Goal: Transaction & Acquisition: Purchase product/service

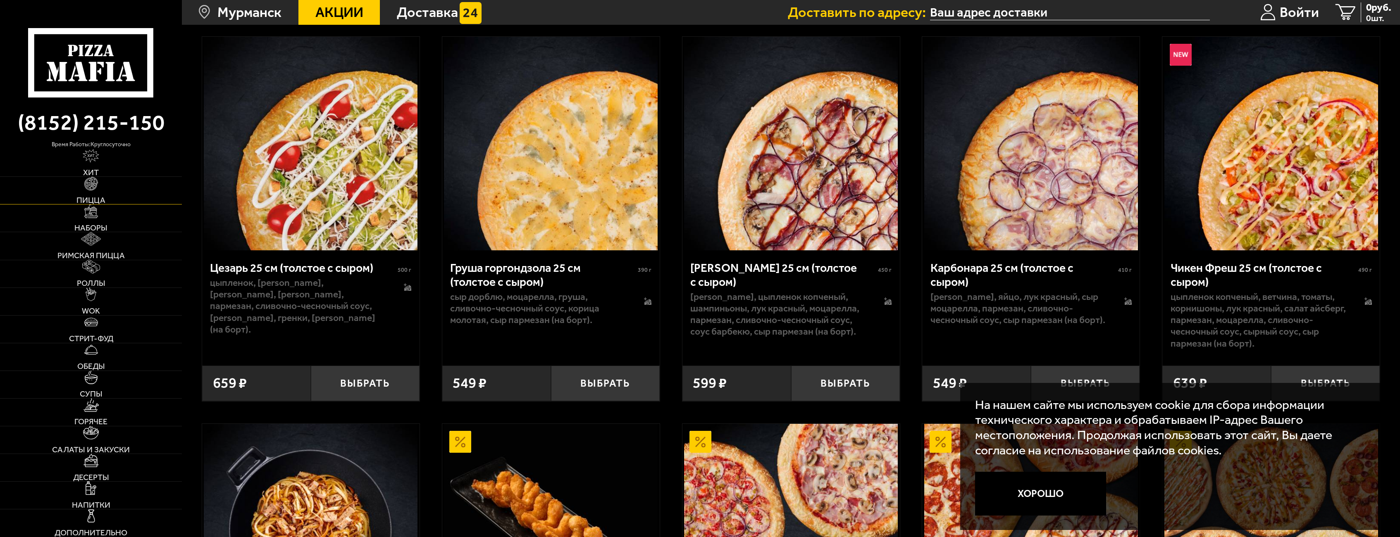
scroll to position [413, 0]
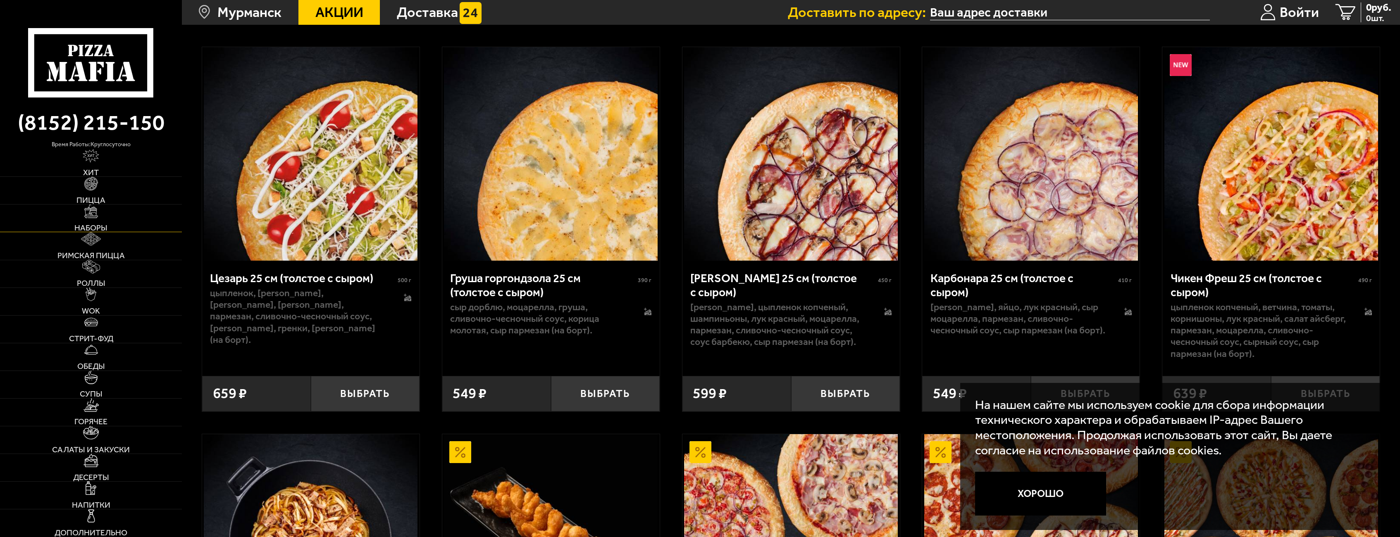
click at [102, 225] on span "Наборы" at bounding box center [90, 228] width 33 height 8
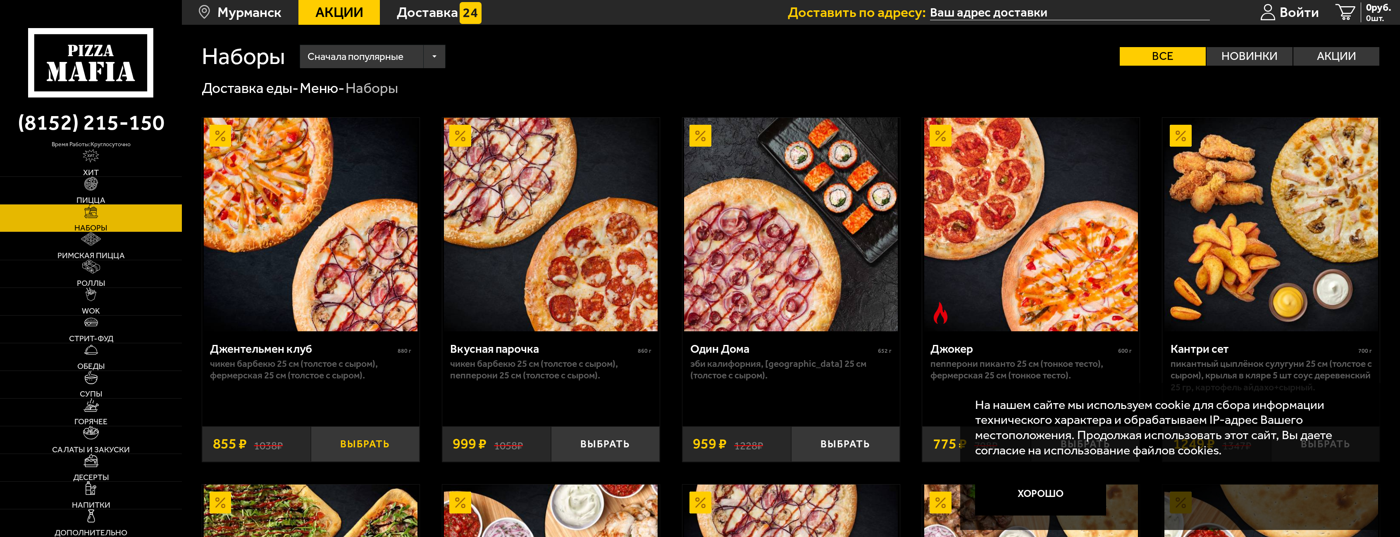
click at [360, 439] on button "Выбрать" at bounding box center [365, 445] width 109 height 36
click at [1373, 12] on span "855 руб." at bounding box center [1374, 7] width 36 height 10
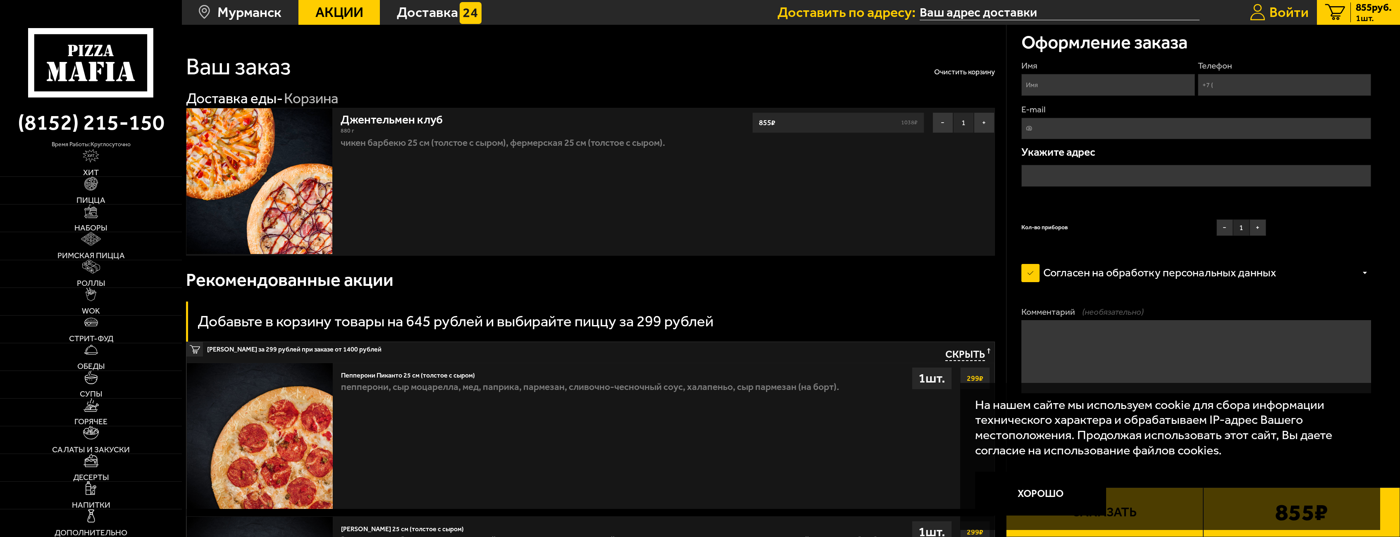
click at [1288, 6] on span "Войти" at bounding box center [1289, 12] width 39 height 14
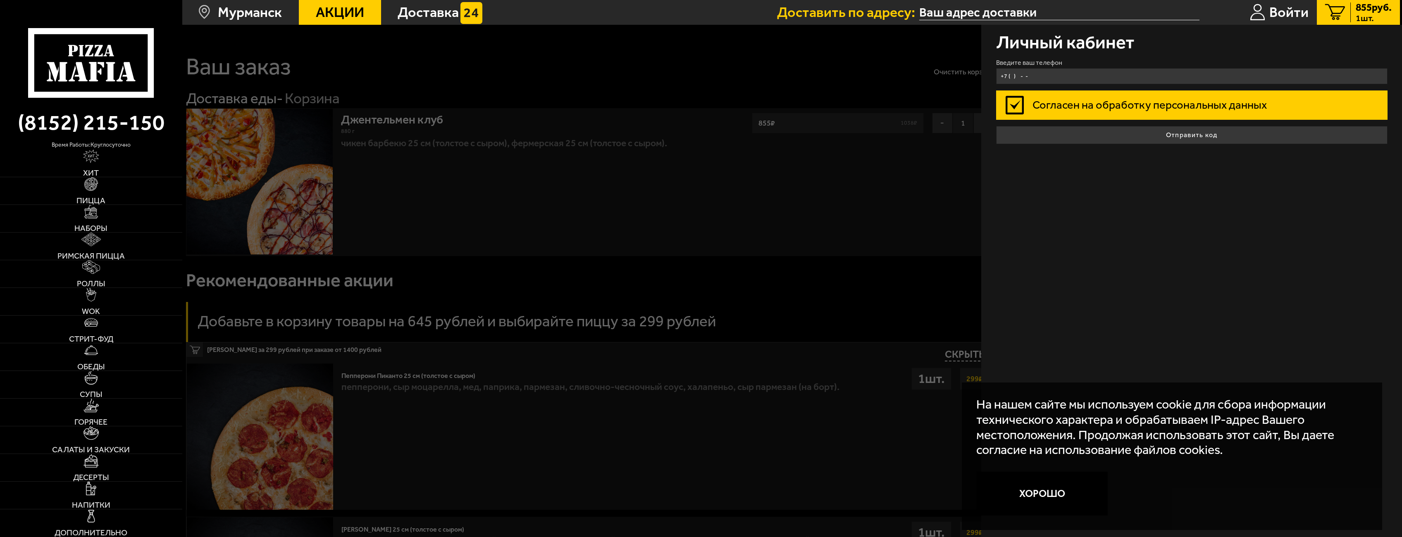
click at [1075, 73] on input "+7 ( ) - -" at bounding box center [1192, 76] width 392 height 16
click at [1061, 69] on input "+7 ( ) - -" at bounding box center [1192, 76] width 392 height 16
type input "[PHONE_NUMBER]"
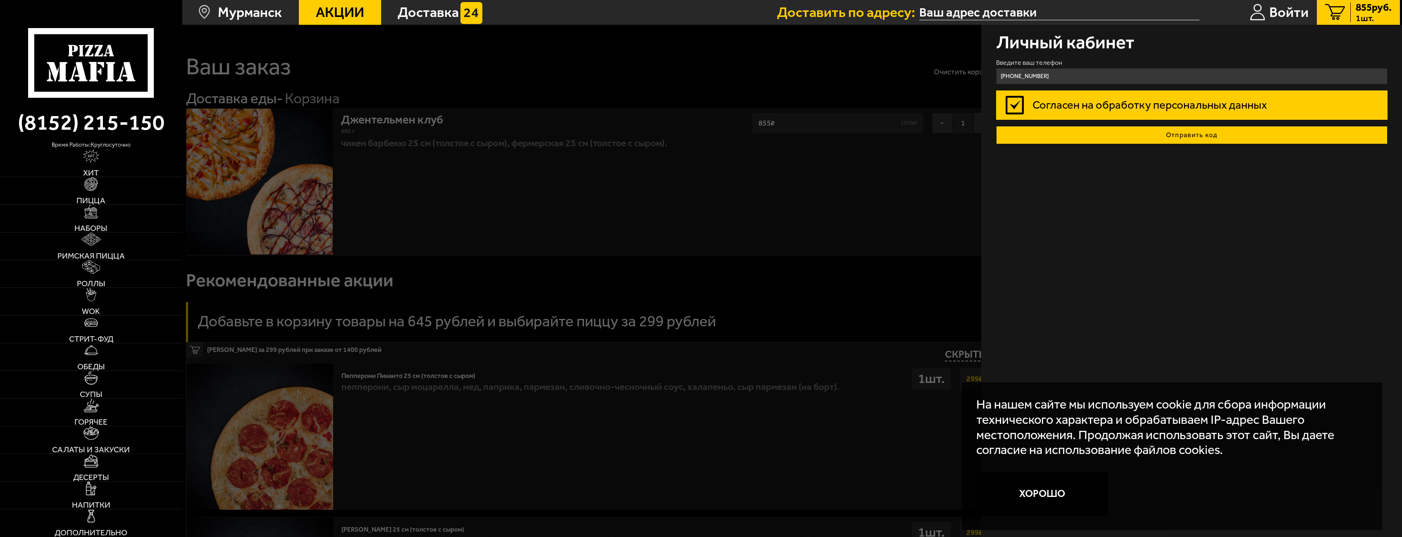
click at [1181, 139] on button "Отправить код" at bounding box center [1192, 135] width 392 height 18
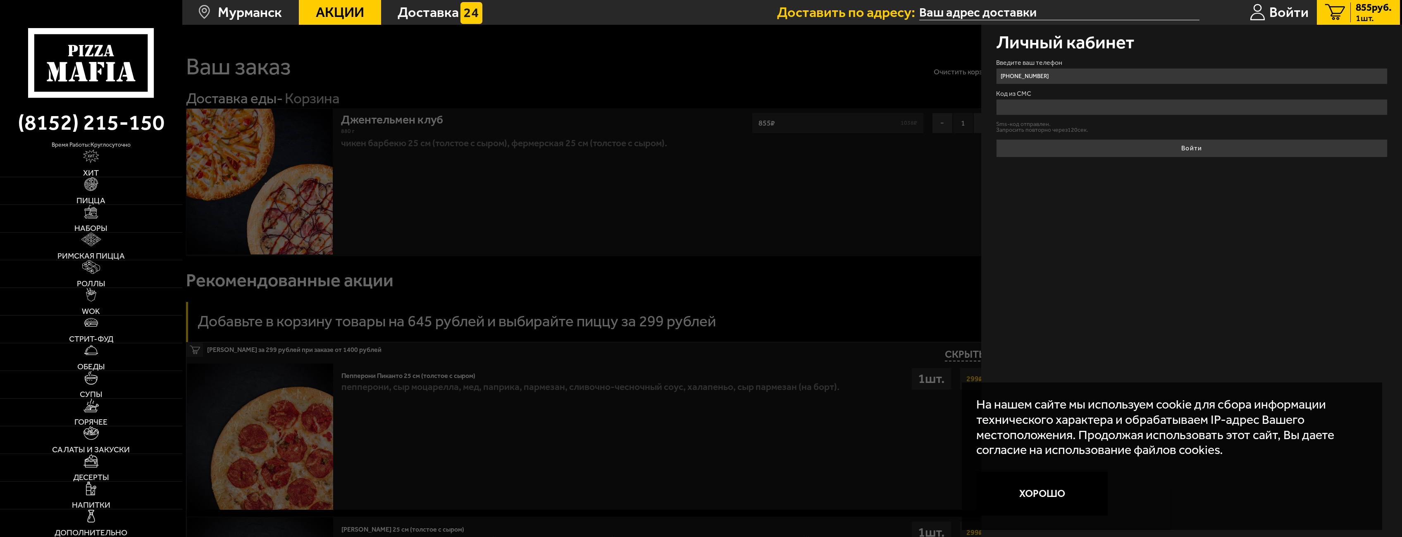
click at [1040, 491] on button "Хорошо" at bounding box center [1042, 494] width 131 height 44
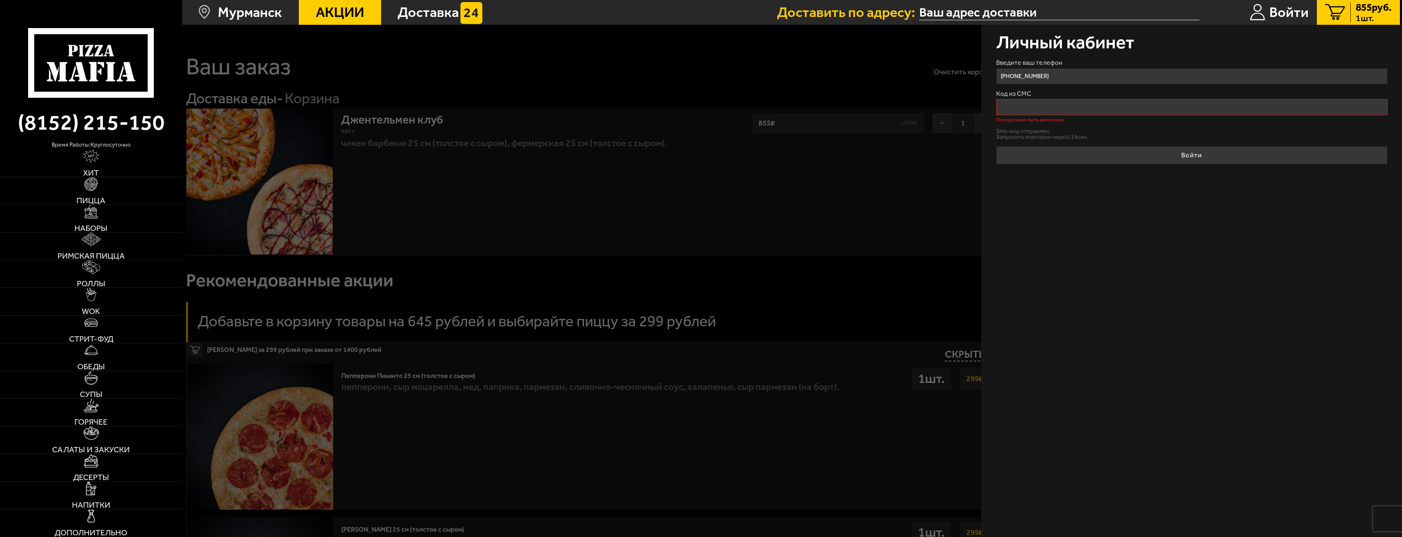
click at [1056, 111] on input "Код из СМС" at bounding box center [1192, 107] width 392 height 16
click at [1130, 110] on input "Код из СМС" at bounding box center [1192, 107] width 392 height 16
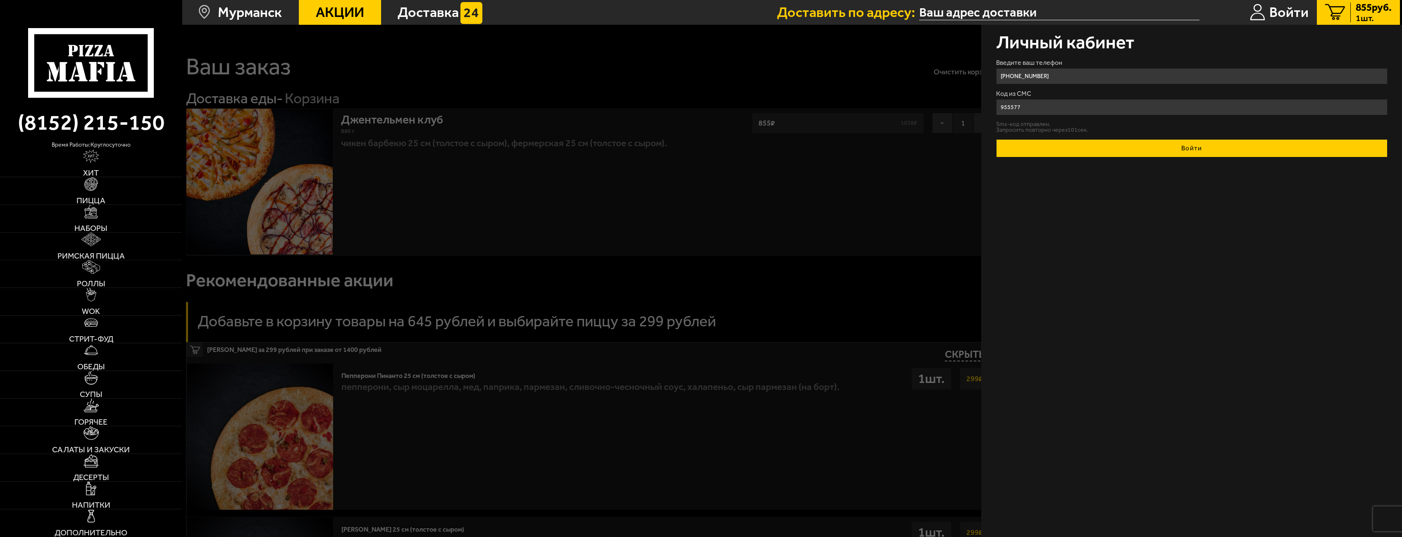
click at [1216, 143] on button "Войти" at bounding box center [1192, 148] width 392 height 18
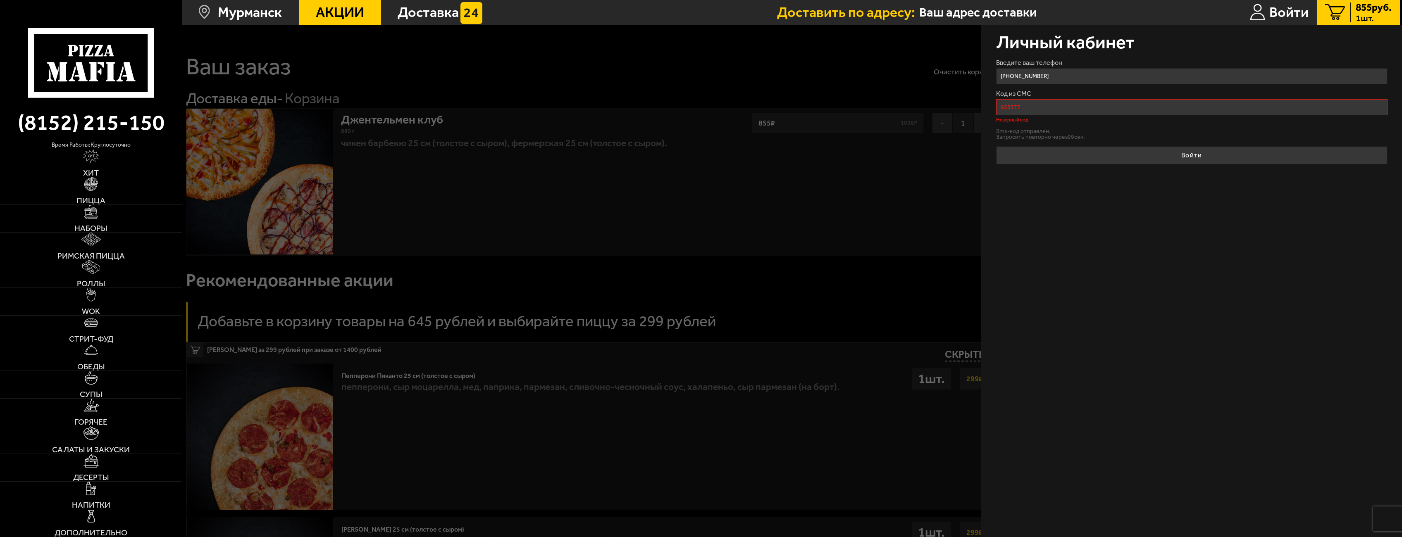
click at [1080, 114] on input "955577" at bounding box center [1192, 107] width 392 height 16
click at [1035, 106] on input "955577" at bounding box center [1192, 107] width 392 height 16
click at [1020, 106] on input "955577" at bounding box center [1192, 107] width 392 height 16
click at [1013, 106] on input "955577" at bounding box center [1192, 107] width 392 height 16
type input "955277"
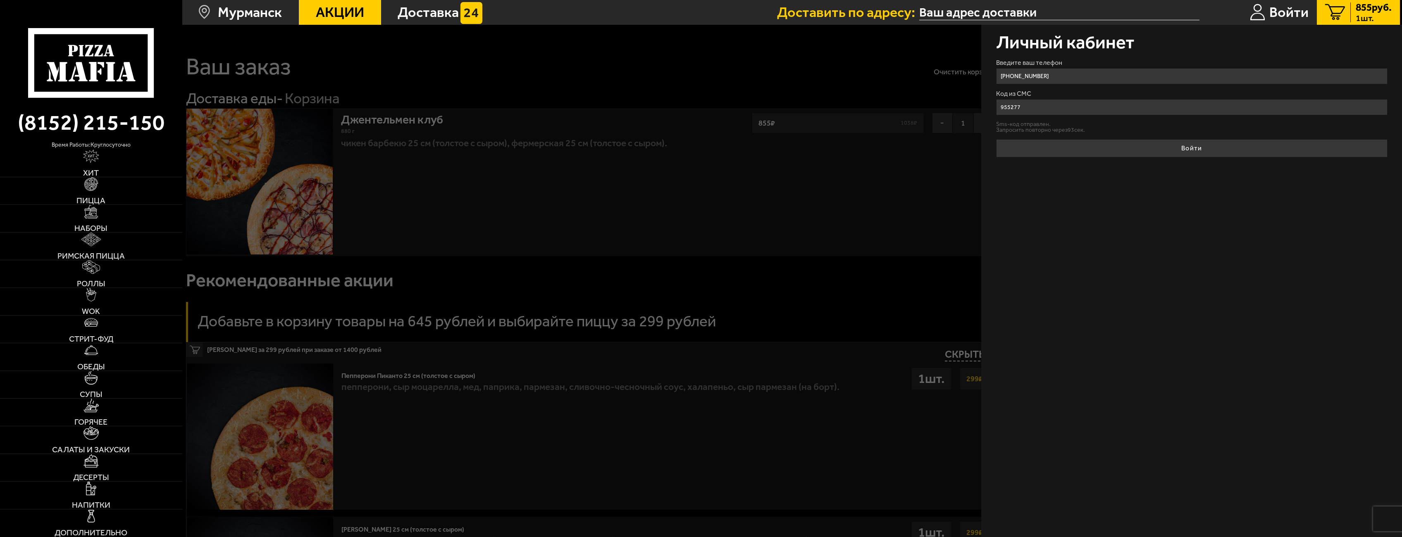
click at [996, 139] on button "Войти" at bounding box center [1192, 148] width 392 height 18
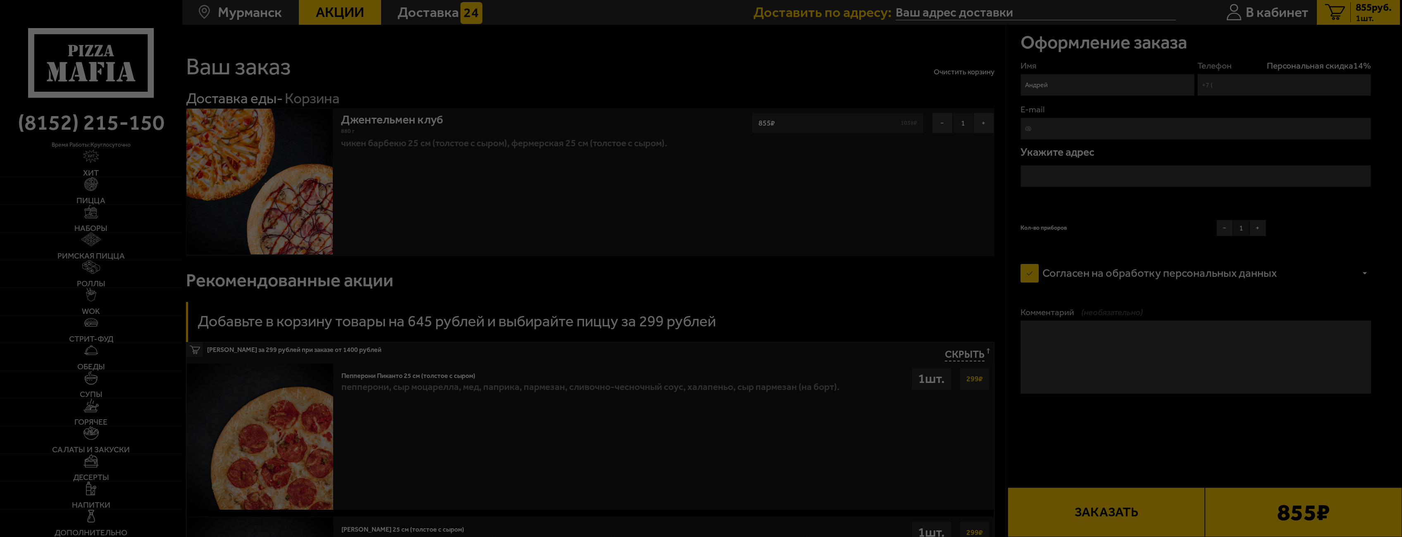
type input "[PHONE_NUMBER]"
type input "[STREET_ADDRESS][PERSON_NAME]"
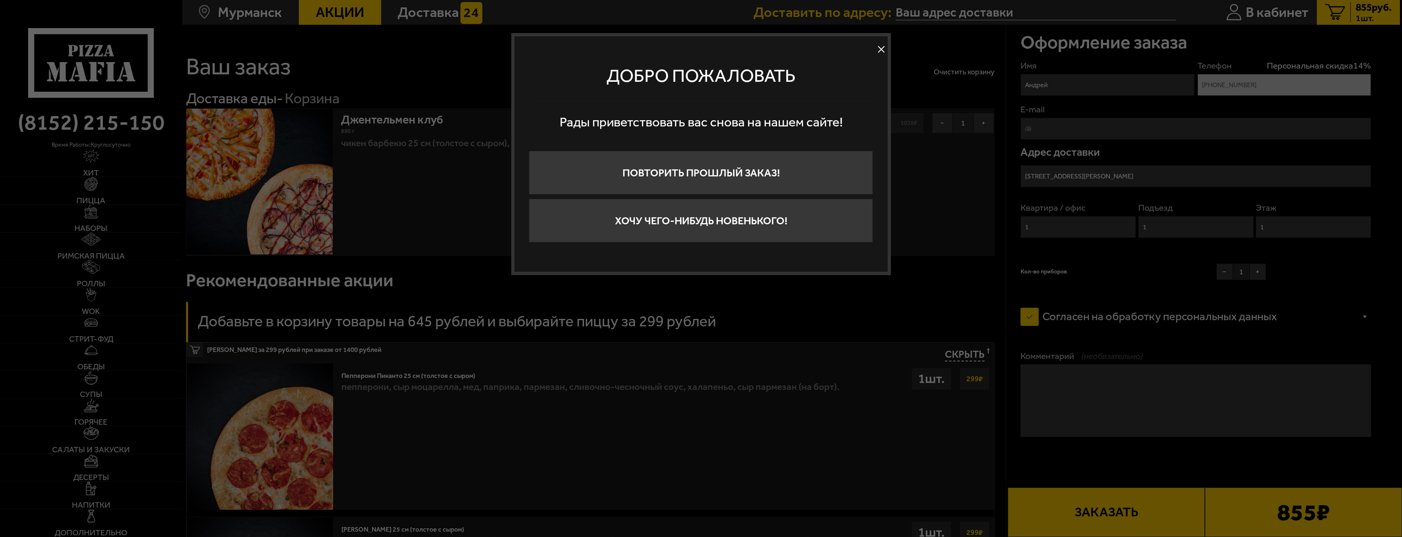
click at [881, 48] on button at bounding box center [881, 49] width 12 height 12
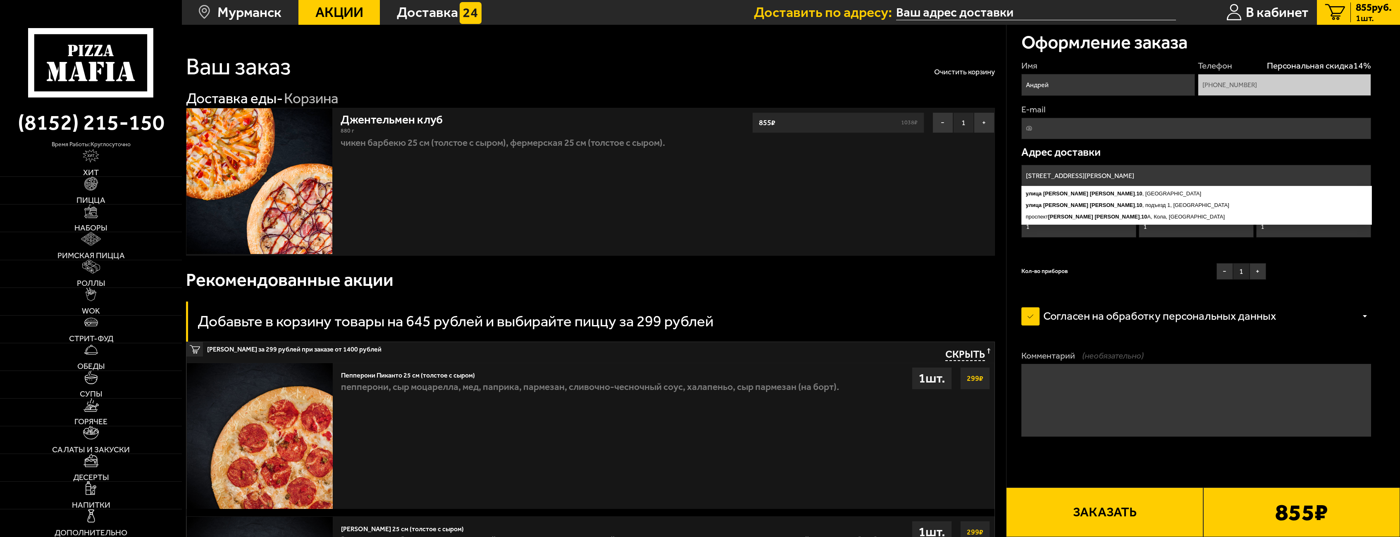
click at [1122, 172] on input "[STREET_ADDRESS][PERSON_NAME]" at bounding box center [1197, 176] width 350 height 22
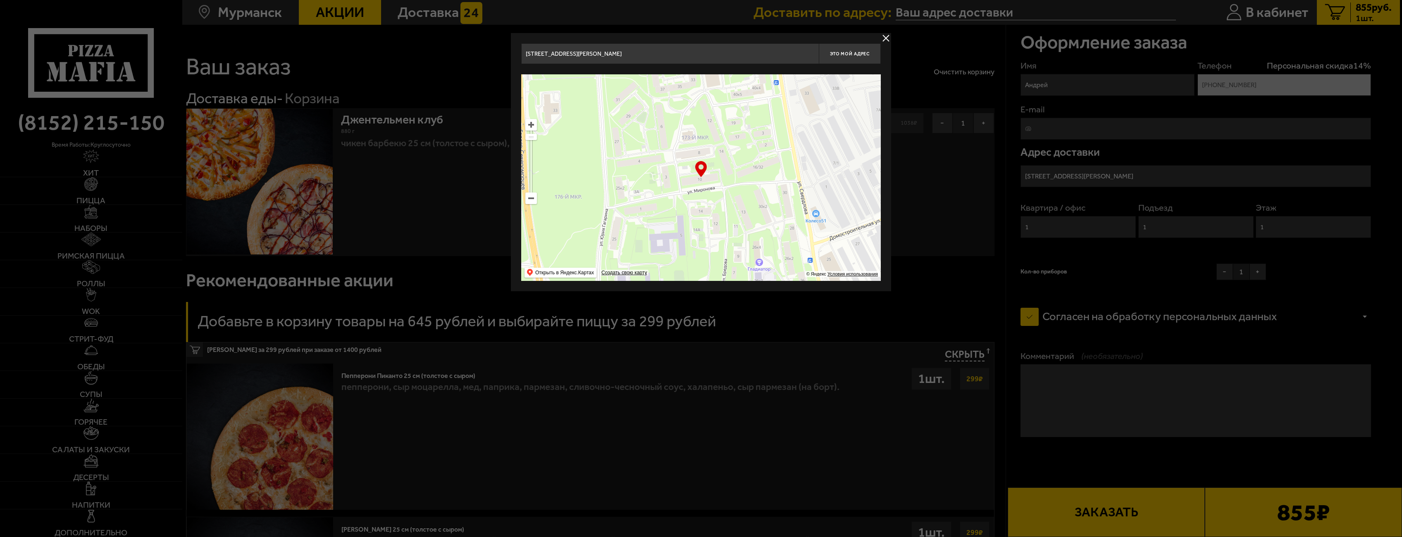
click at [1135, 174] on div at bounding box center [701, 268] width 1402 height 537
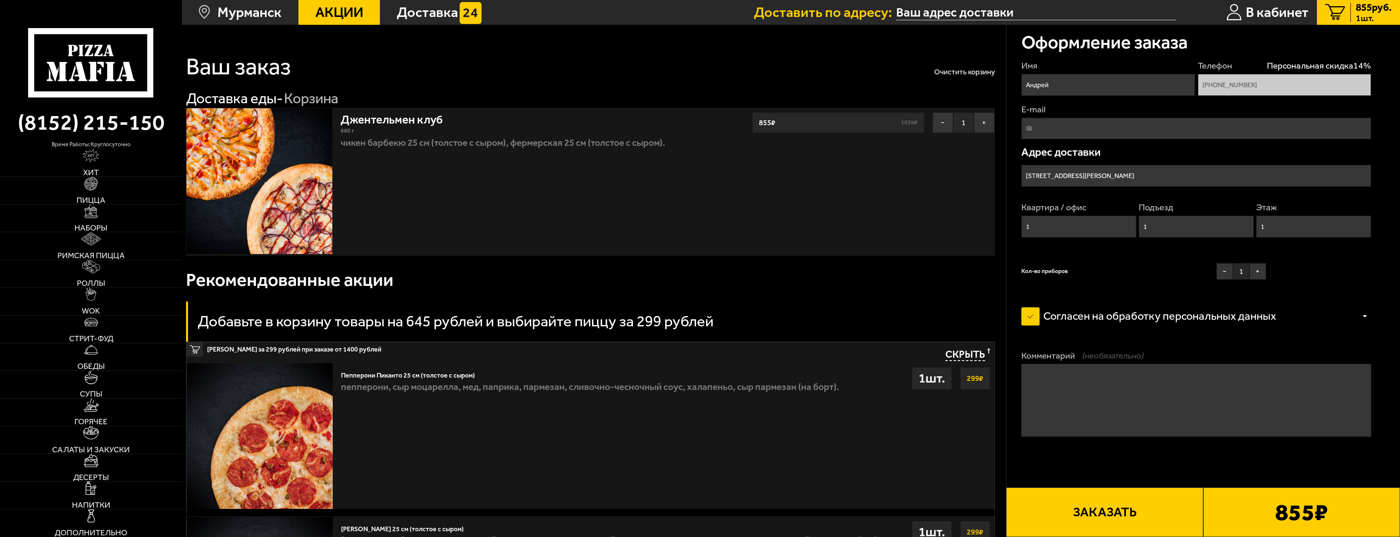
click at [1085, 225] on input "1" at bounding box center [1079, 227] width 115 height 22
type input "89"
click at [1311, 233] on input "1" at bounding box center [1313, 227] width 115 height 22
type input "3"
click at [1178, 262] on div "Имя Телефон Персональная скидка 14 % [PHONE_NUMBER] E-mail Адрес [GEOGRAPHIC_DA…" at bounding box center [1197, 172] width 350 height 225
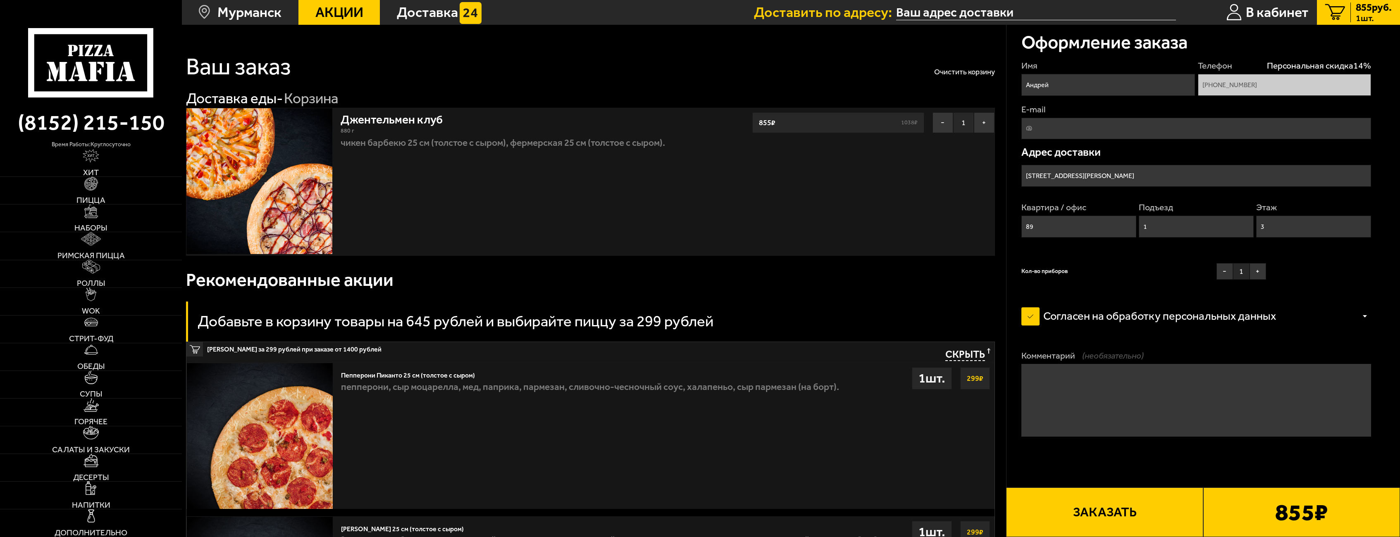
click at [1149, 523] on button "Заказать" at bounding box center [1104, 513] width 197 height 50
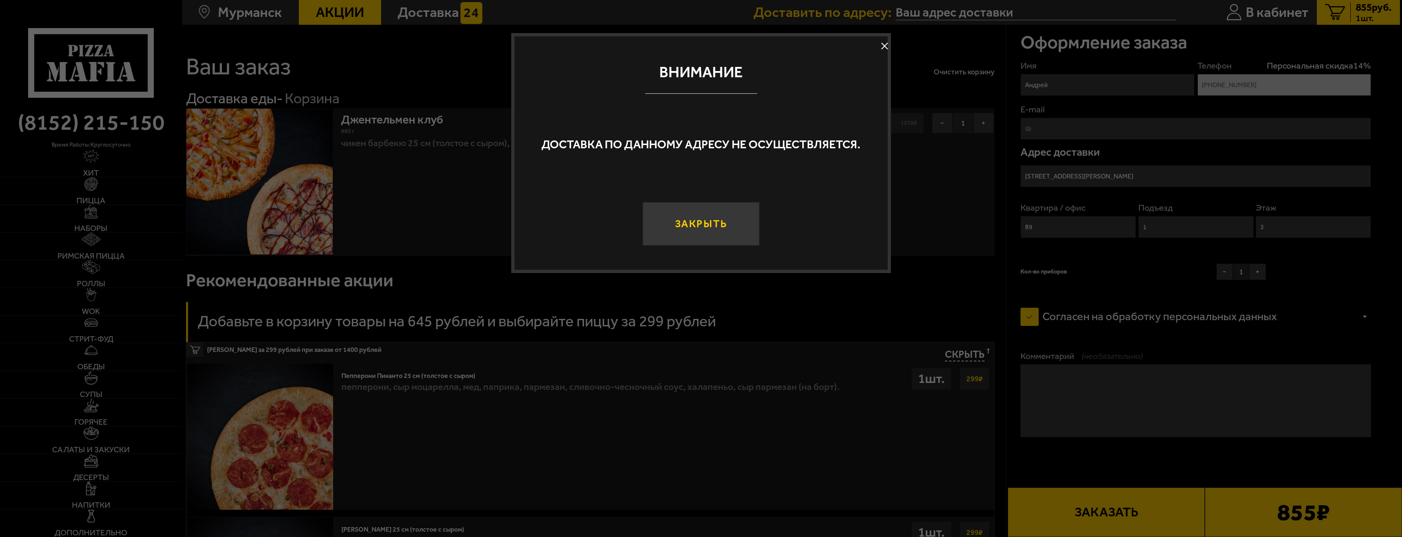
click at [731, 232] on button "Закрыть" at bounding box center [701, 224] width 117 height 44
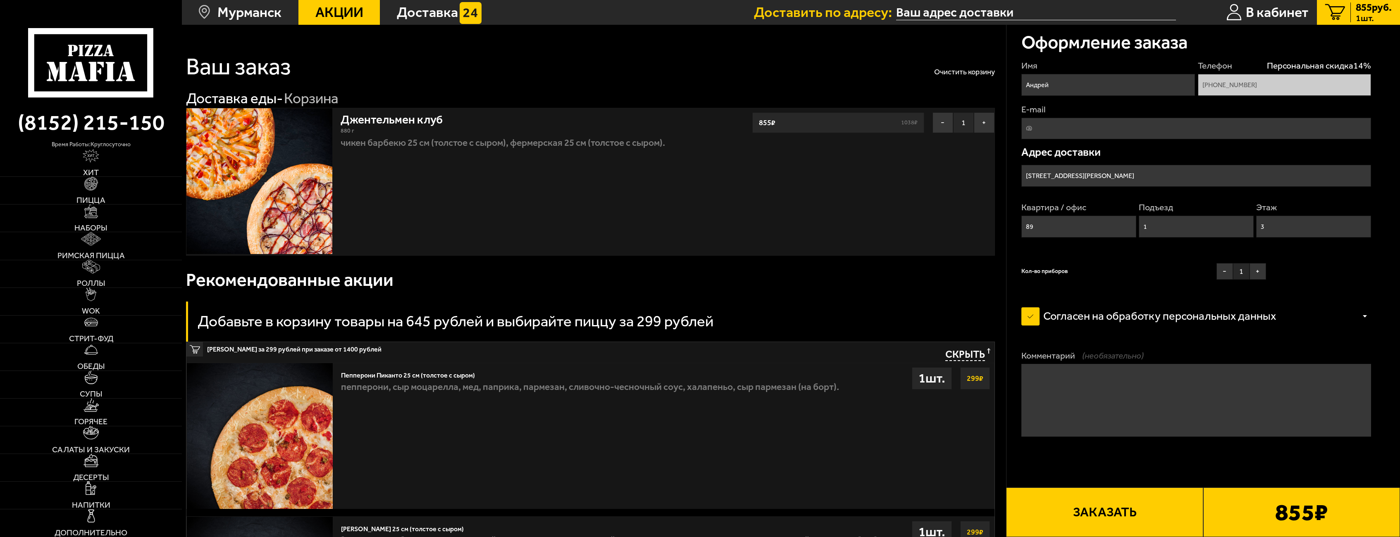
click at [1120, 179] on input "[STREET_ADDRESS][PERSON_NAME]" at bounding box center [1197, 176] width 350 height 22
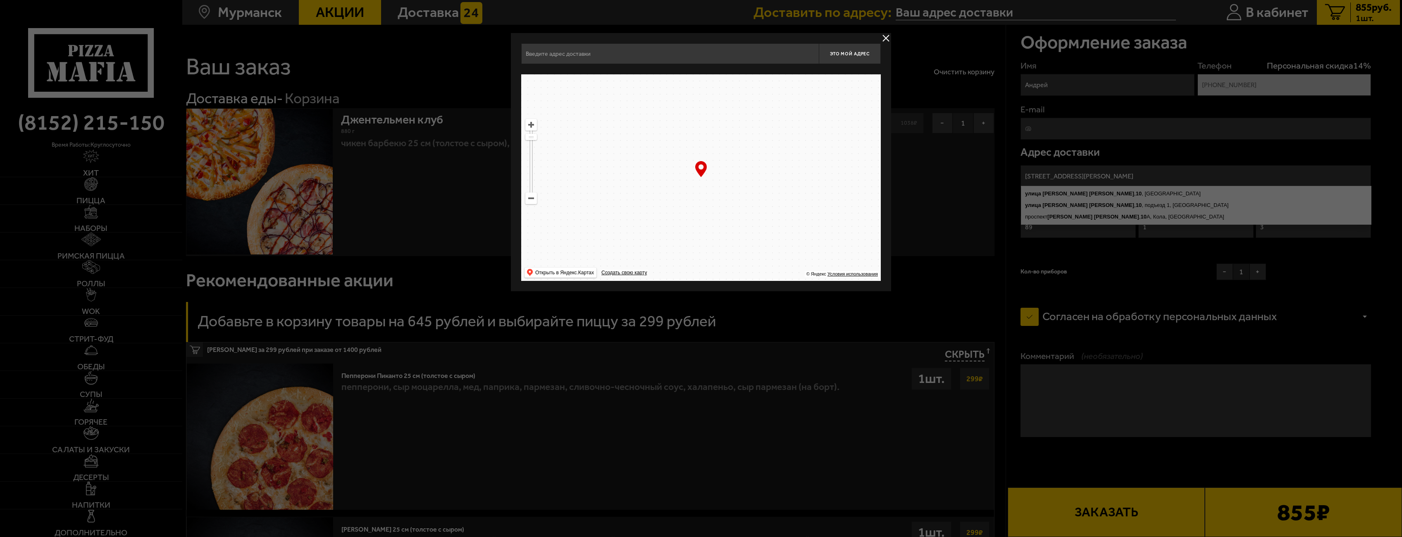
type input "[STREET_ADDRESS][PERSON_NAME]"
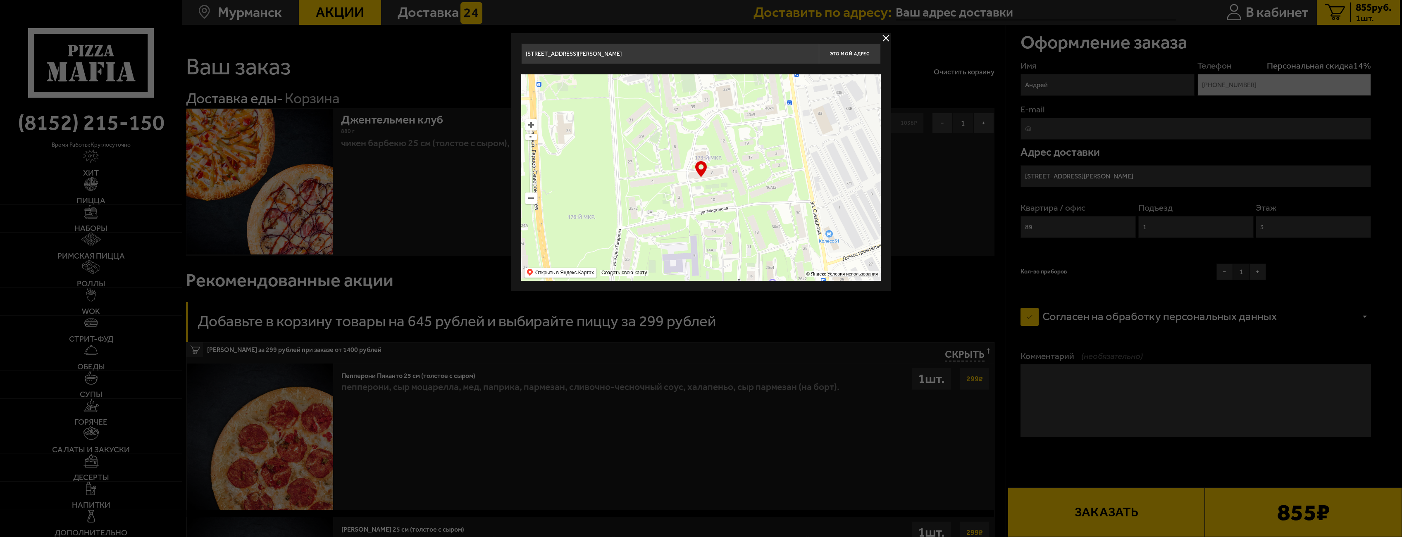
drag, startPoint x: 710, startPoint y: 177, endPoint x: 721, endPoint y: 196, distance: 22.1
click at [721, 196] on ymaps at bounding box center [701, 177] width 360 height 207
type input "[STREET_ADDRESS][PERSON_NAME]"
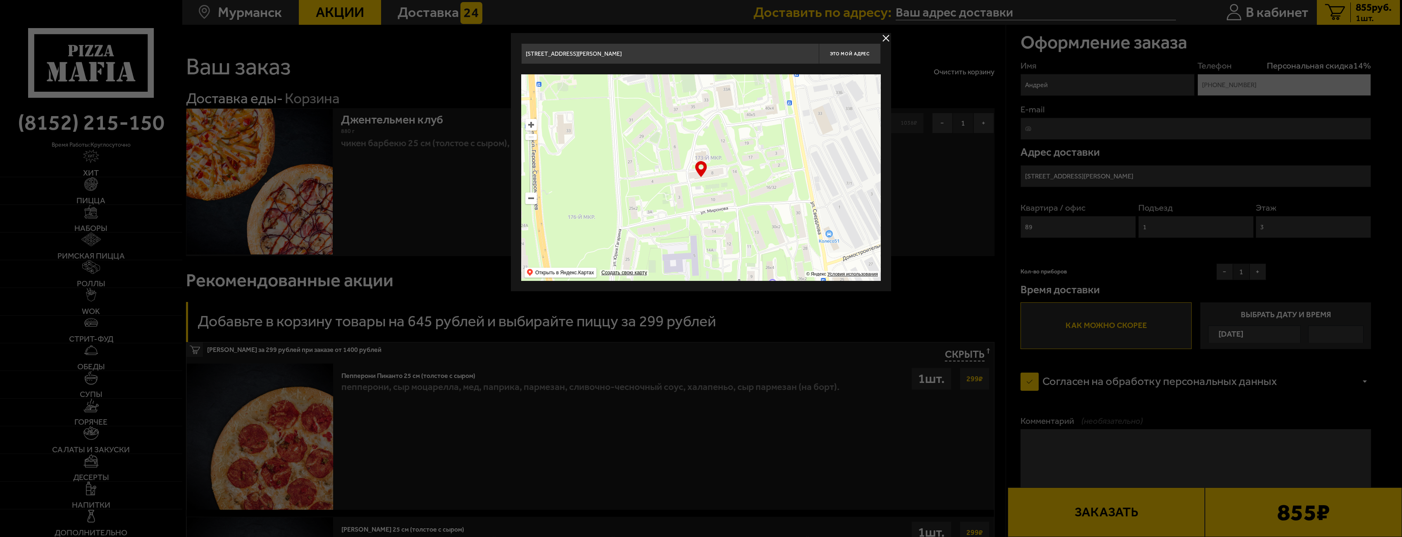
click at [1183, 279] on div at bounding box center [701, 268] width 1402 height 537
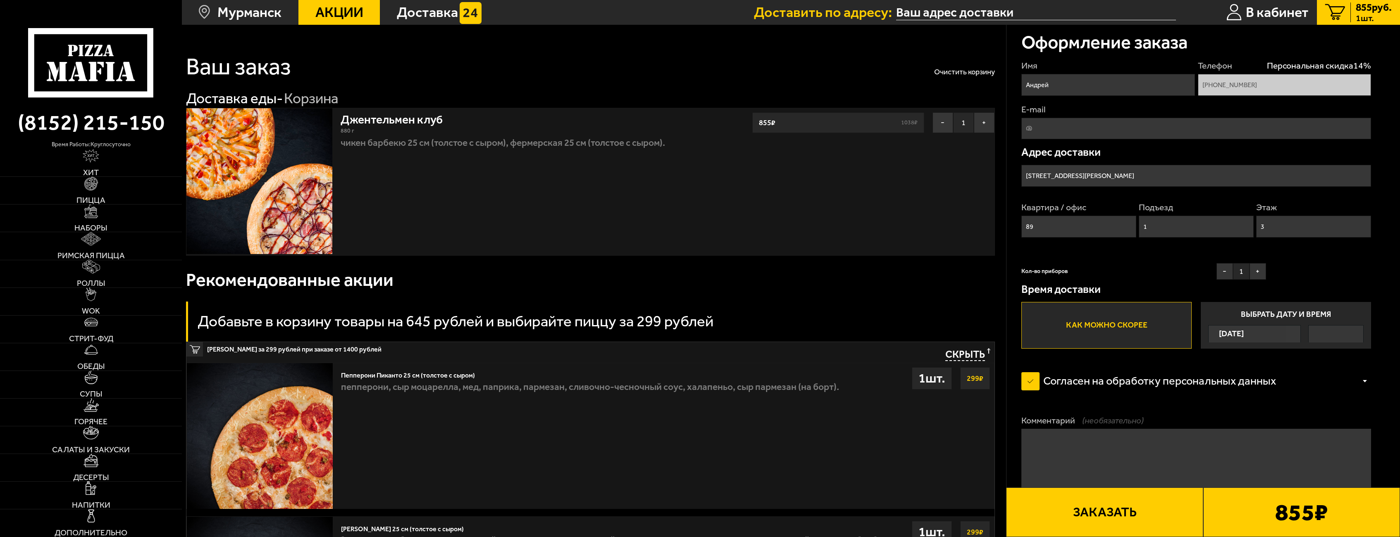
drag, startPoint x: 1045, startPoint y: 231, endPoint x: 1013, endPoint y: 229, distance: 32.3
click at [1013, 229] on div "Оформление заказа Имя Телефон Персональная скидка 14 % [PHONE_NUMBER] E-mail Ад…" at bounding box center [1204, 306] width 394 height 562
type input "1"
drag, startPoint x: 1280, startPoint y: 225, endPoint x: 1249, endPoint y: 232, distance: 32.6
click at [1249, 232] on div "Квартира / офис 1 Подъезд 1 Этаж 3" at bounding box center [1197, 222] width 350 height 43
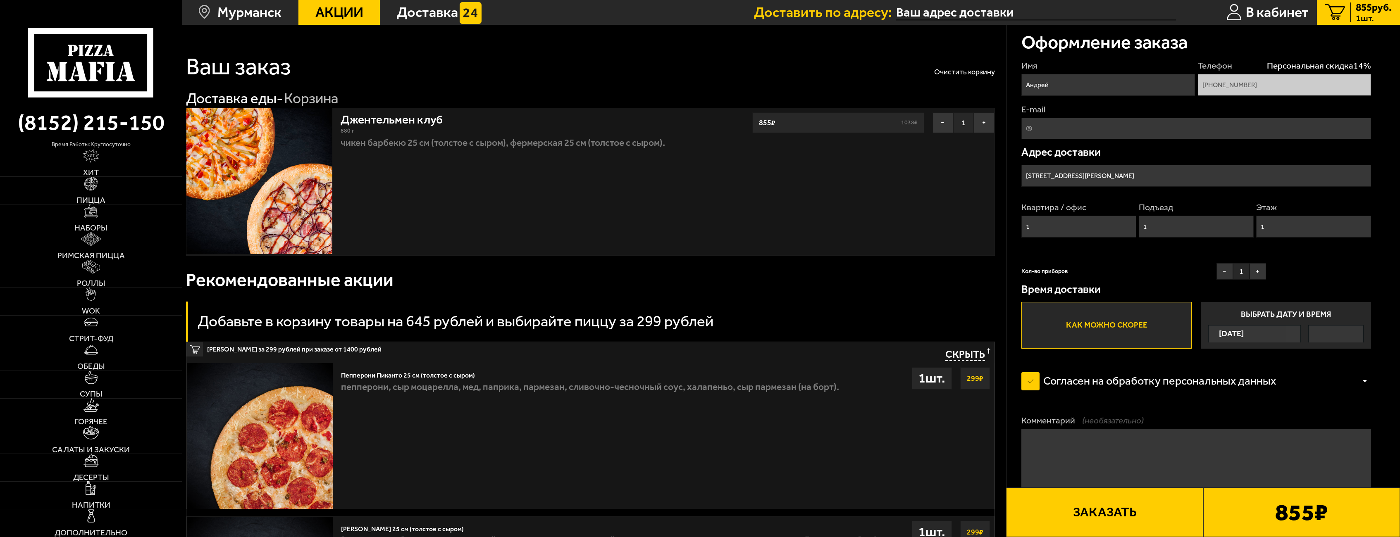
type input "1"
click at [1125, 460] on textarea "Комментарий (необязательно)" at bounding box center [1197, 465] width 350 height 73
type textarea "[PERSON_NAME] 10, позвоните как подъедите к подъезду я к вам спущусь!"
click at [1160, 508] on button "Заказать" at bounding box center [1104, 513] width 197 height 50
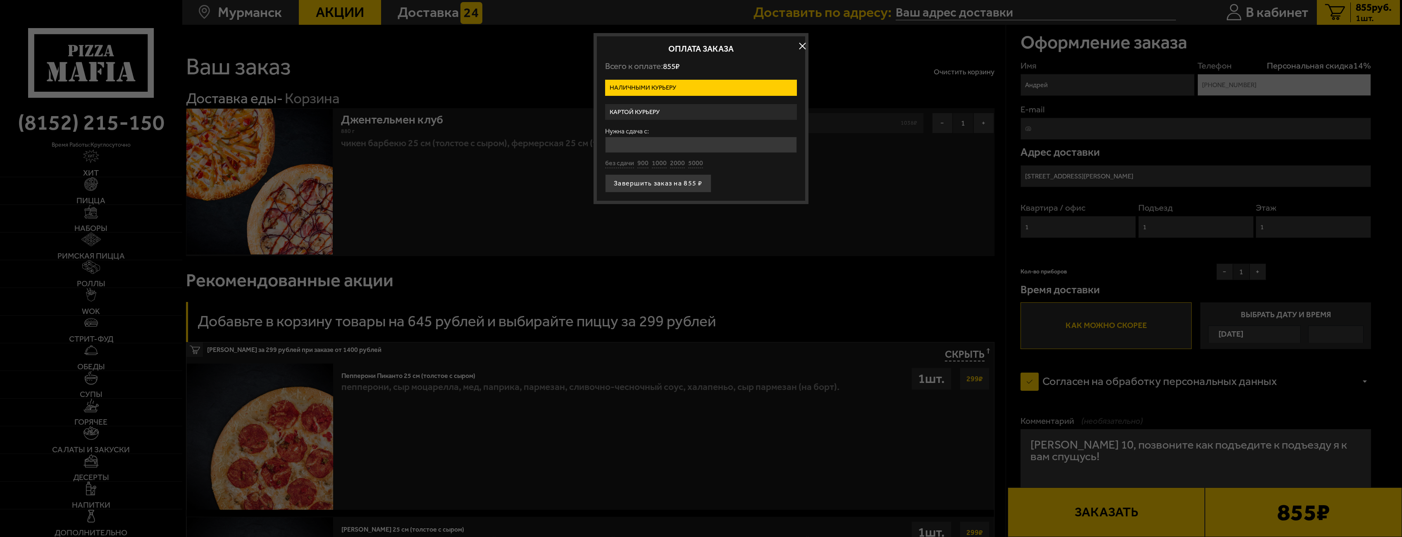
click at [671, 116] on label "Картой курьеру" at bounding box center [701, 112] width 192 height 16
click at [0, 0] on input "Картой курьеру" at bounding box center [0, 0] width 0 height 0
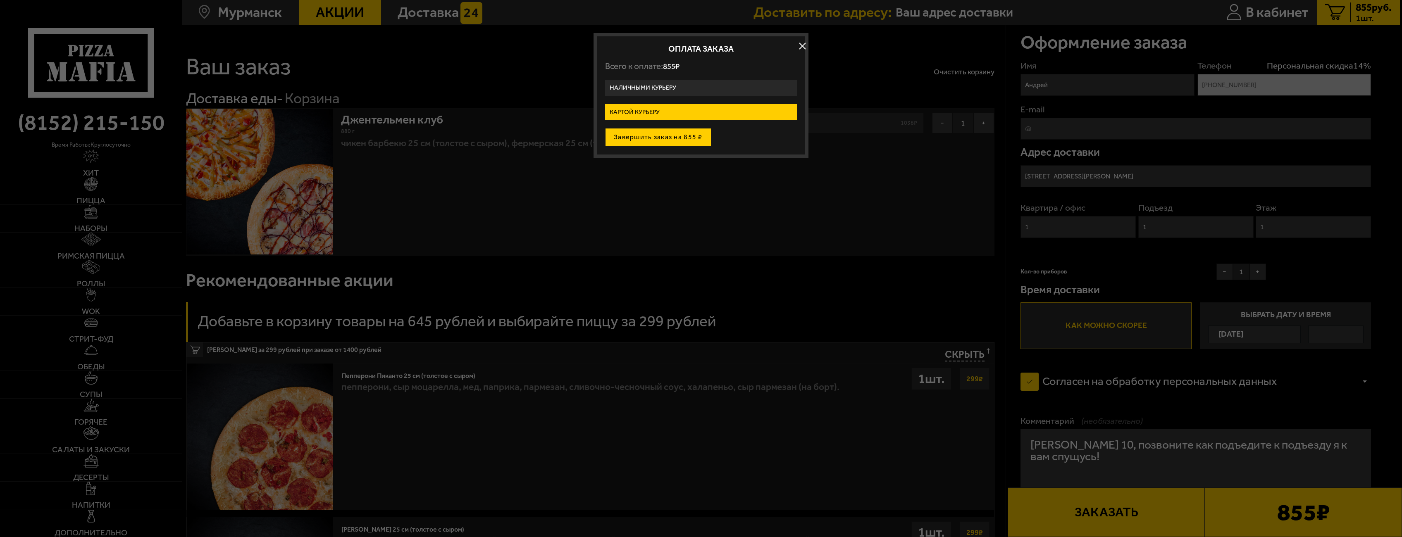
click at [665, 137] on button "Завершить заказ на 855 ₽" at bounding box center [658, 137] width 106 height 18
